Goal: Information Seeking & Learning: Find specific fact

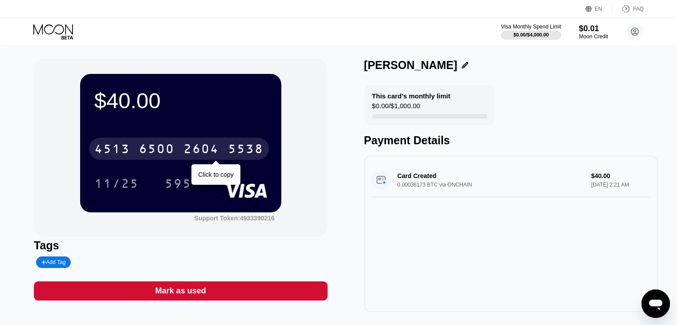
scroll to position [28, 0]
click at [307, 94] on div "$40.00 [CREDIT_CARD_NUMBER] Click to copy 11/25 595 Support Token: 4933390216" at bounding box center [180, 148] width 293 height 178
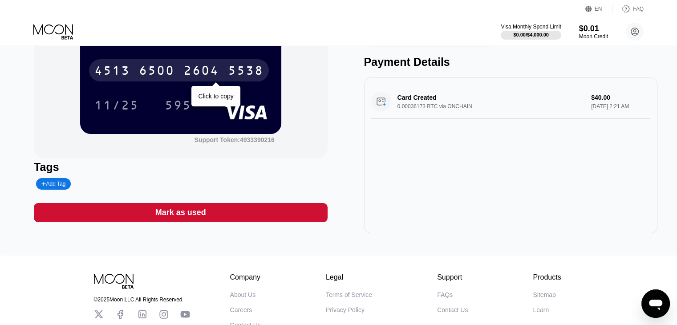
scroll to position [89, 0]
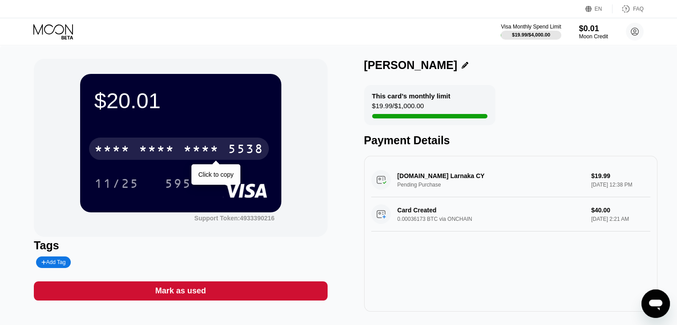
click at [170, 150] on div "* * * *" at bounding box center [157, 150] width 36 height 14
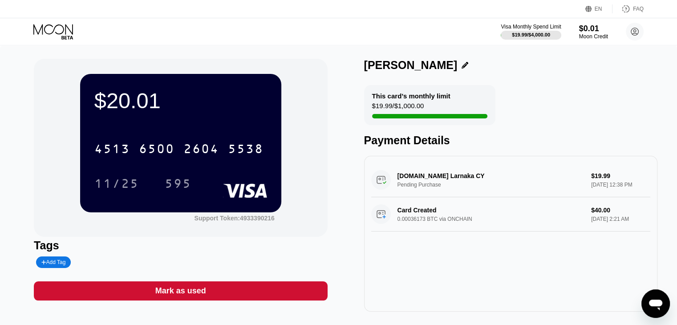
click at [391, 26] on div "Visa Monthly Spend Limit $19.99 / $4,000.00 $0.01 Moon Credit Janet Morgan jane…" at bounding box center [338, 31] width 677 height 27
